Goal: Understand process/instructions: Learn how to perform a task or action

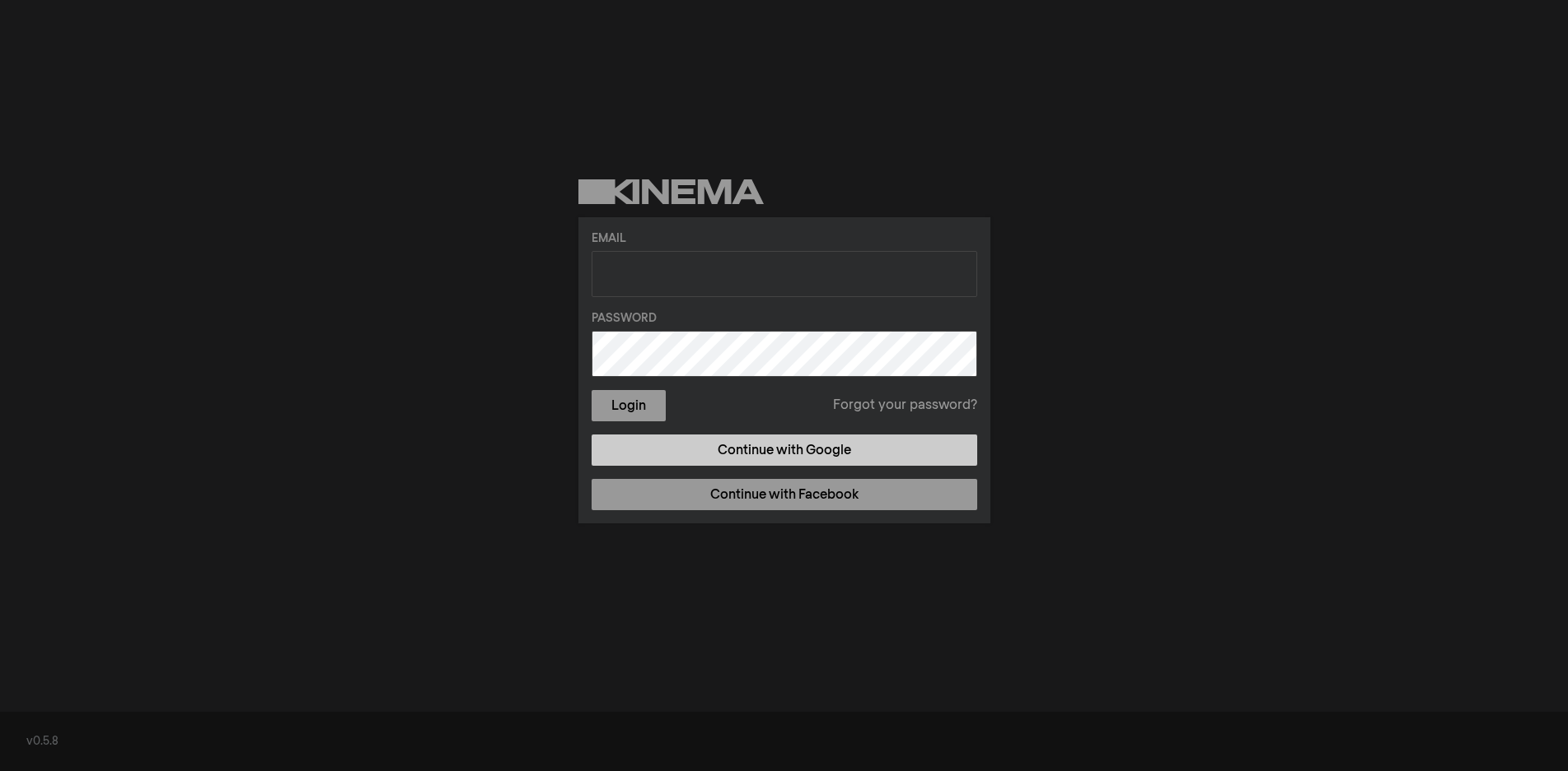
click at [688, 457] on link "Continue with Google" at bounding box center [784, 450] width 385 height 32
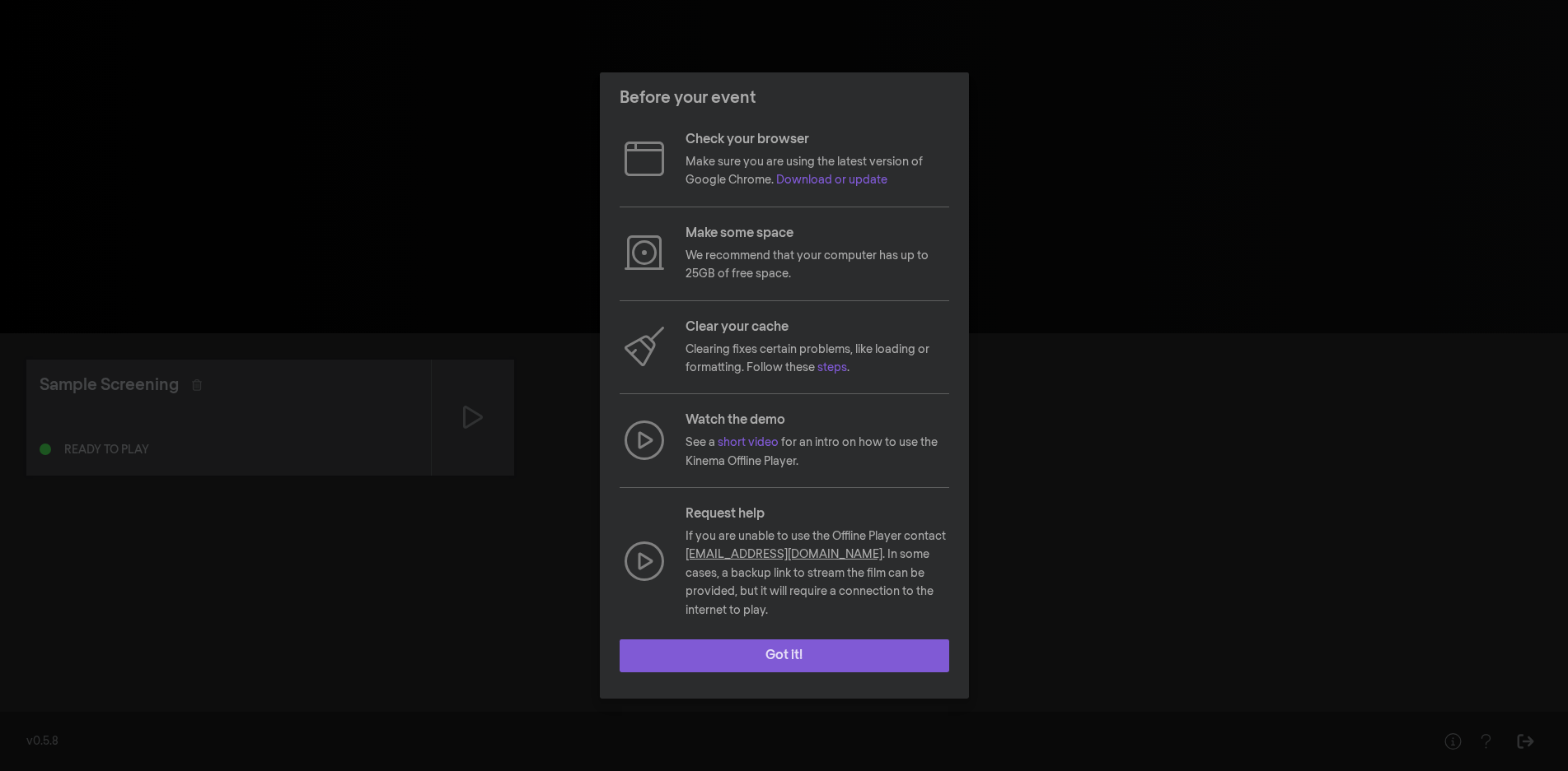
click at [853, 640] on button "Got it!" at bounding box center [784, 656] width 329 height 33
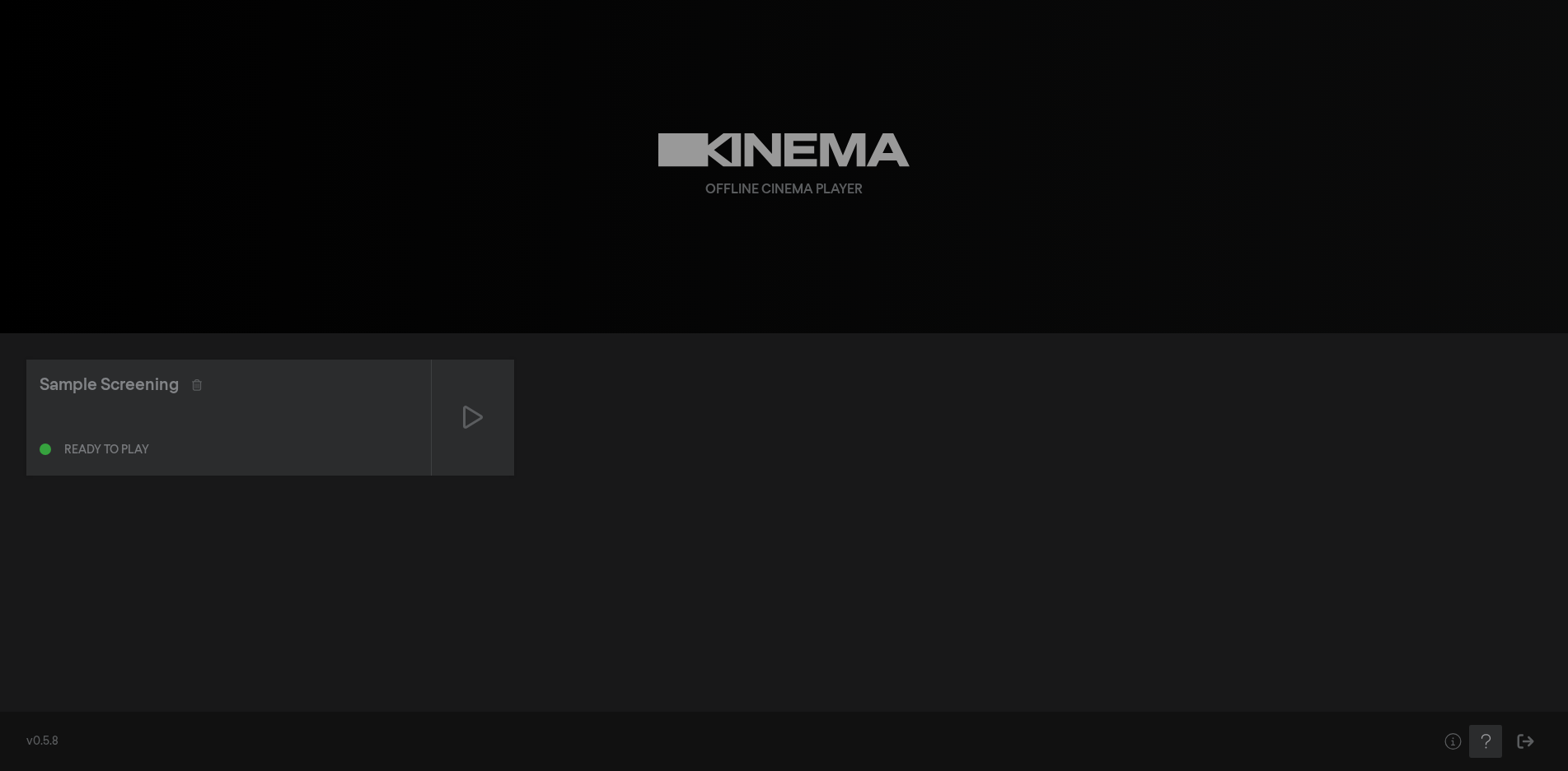
click at [1485, 744] on icon "Help" at bounding box center [1484, 741] width 9 height 14
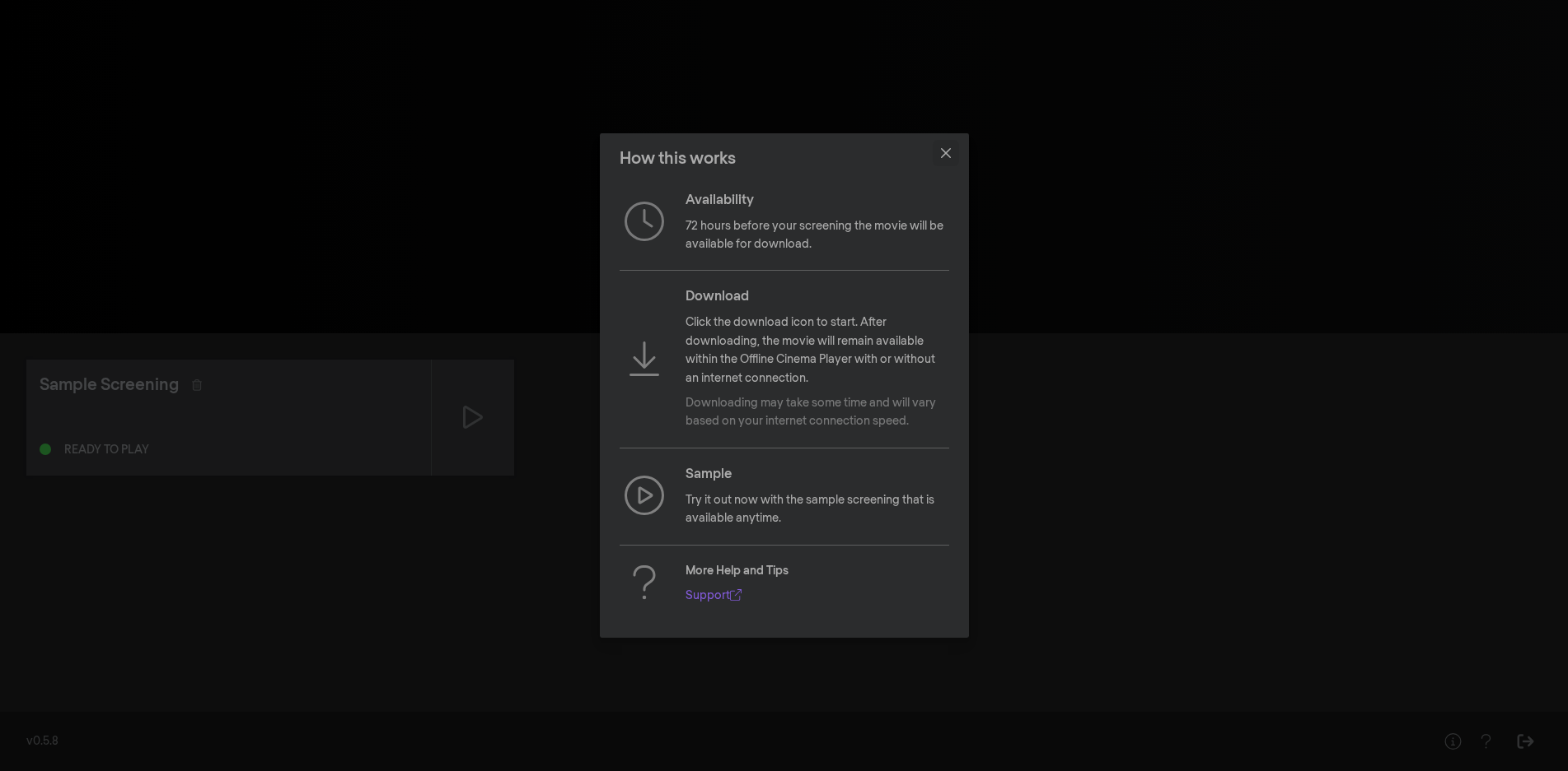
click at [948, 151] on icon "Close" at bounding box center [946, 153] width 10 height 10
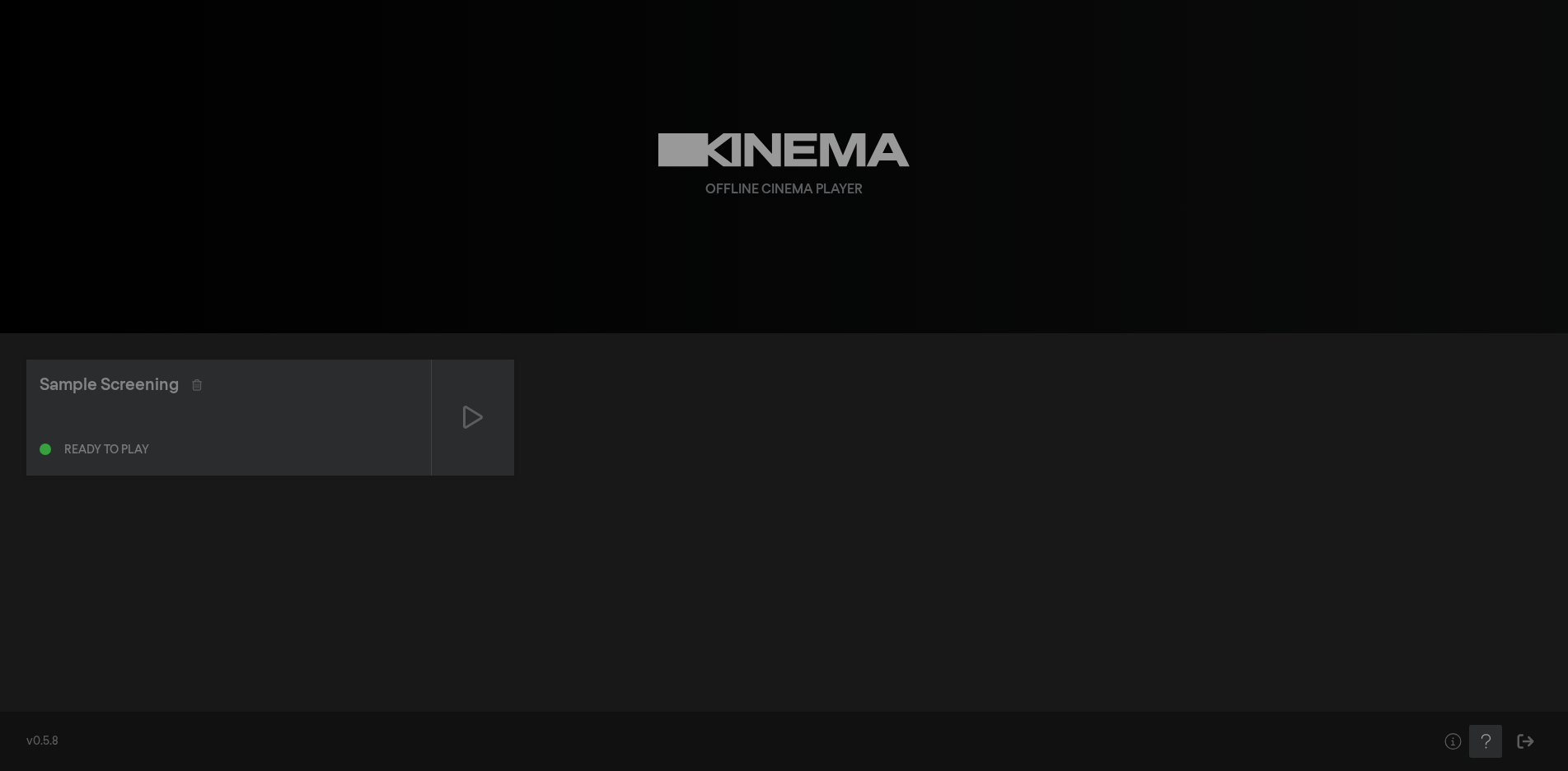
click at [1484, 737] on icon "Help" at bounding box center [1485, 741] width 20 height 16
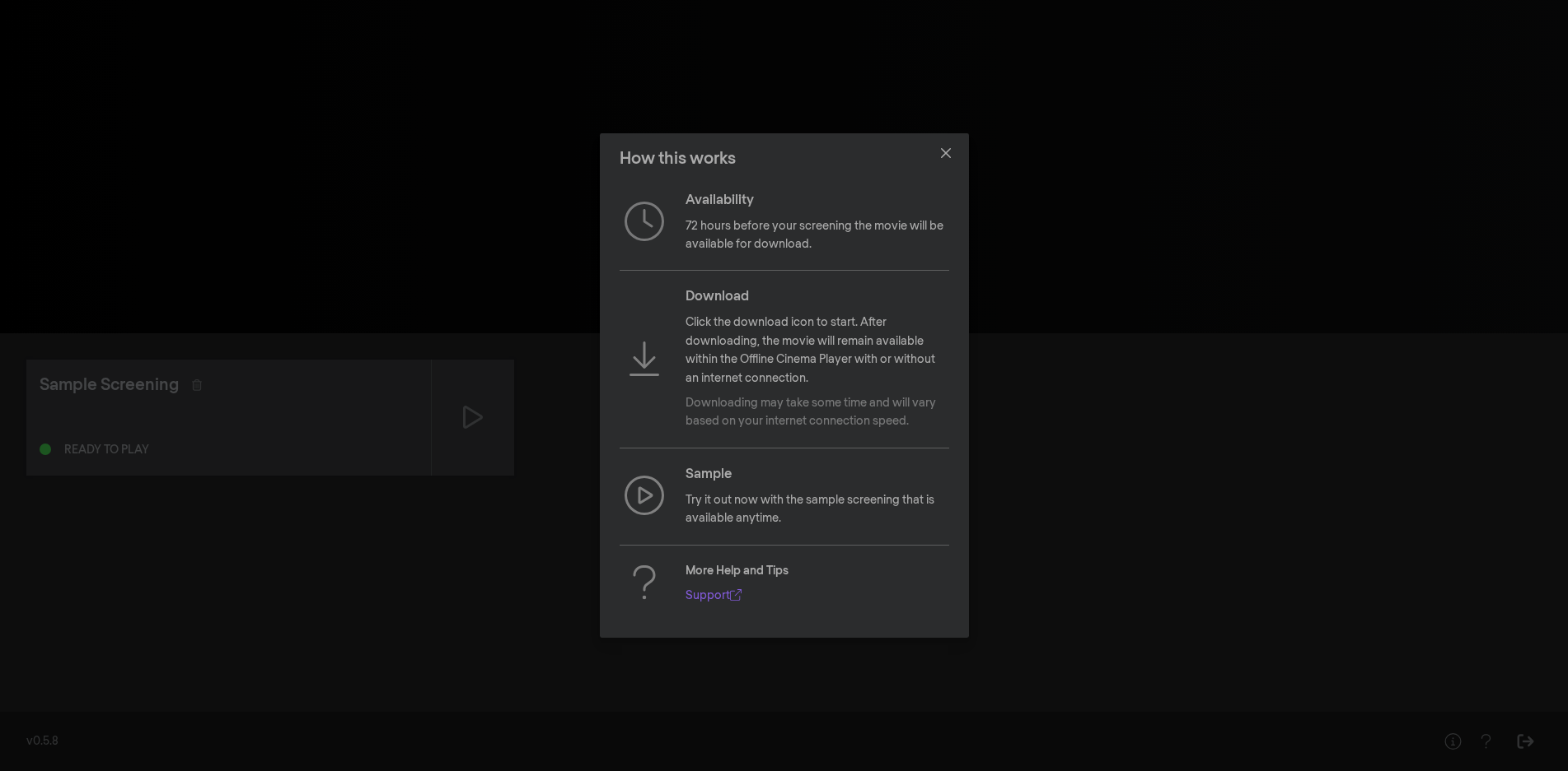
click at [1201, 600] on div "How this works Availability 72 hours before your screening the movie will be av…" at bounding box center [784, 385] width 1568 height 771
